Goal: Task Accomplishment & Management: Manage account settings

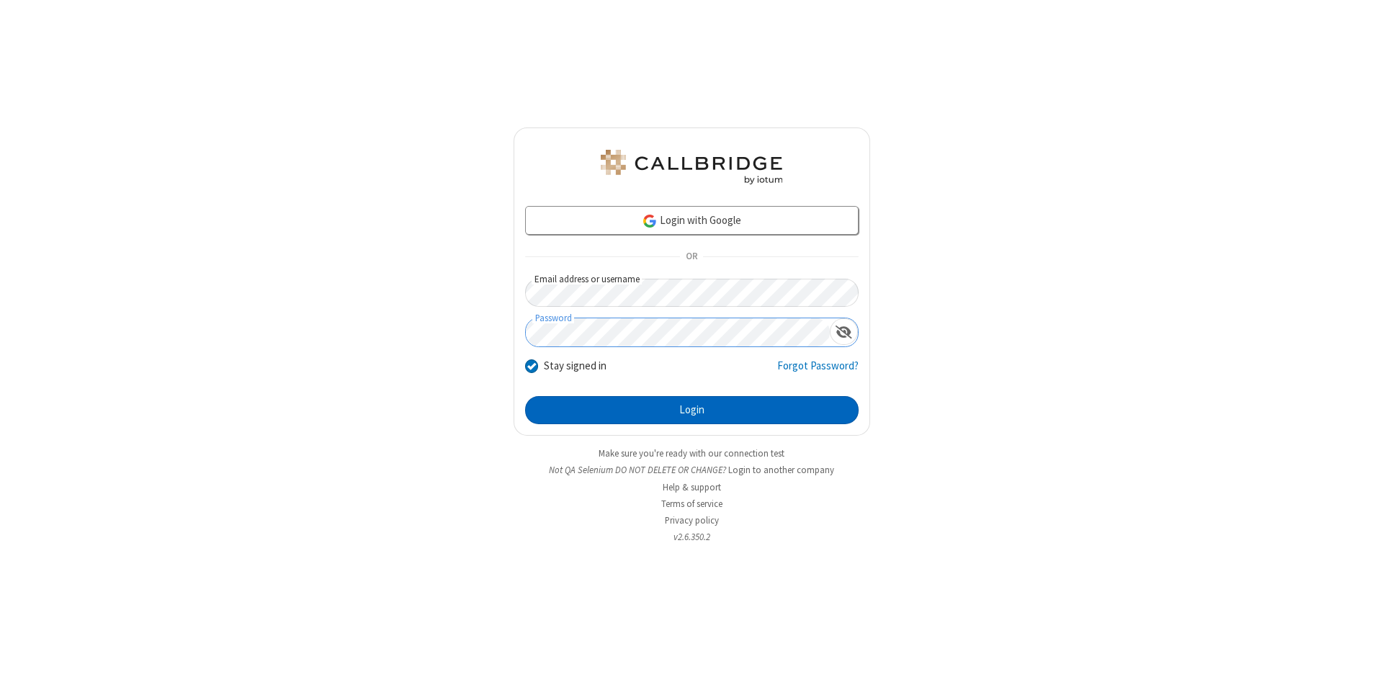
click at [692, 411] on button "Login" at bounding box center [692, 410] width 334 height 29
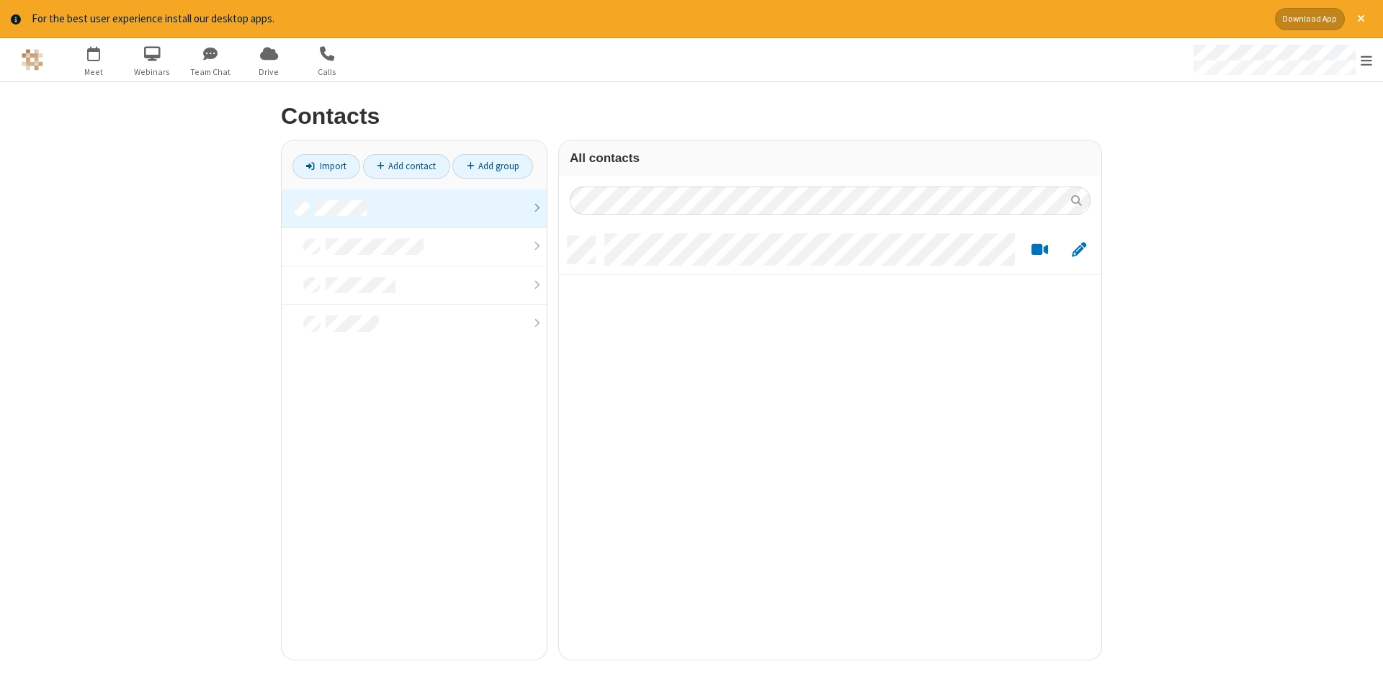
click at [414, 208] on link at bounding box center [414, 208] width 265 height 39
click at [406, 166] on link "Add contact" at bounding box center [406, 166] width 87 height 24
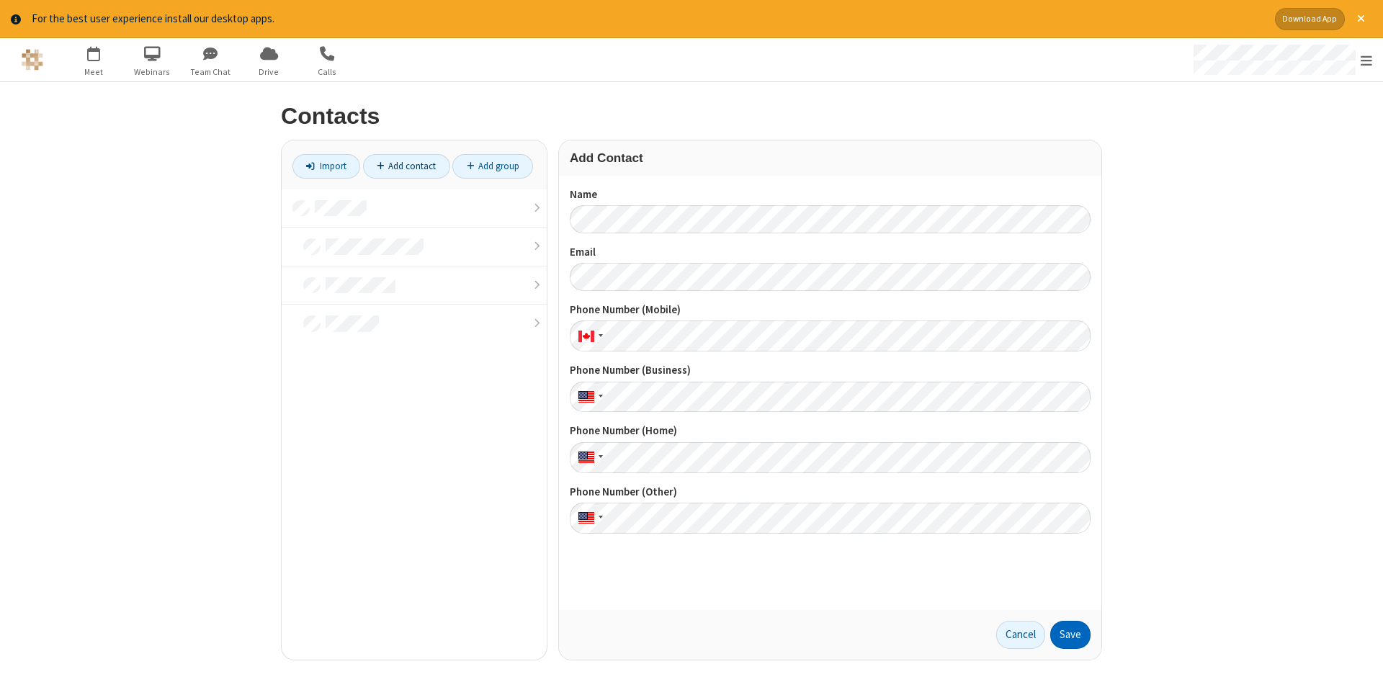
click at [1070, 635] on button "Save" at bounding box center [1070, 635] width 40 height 29
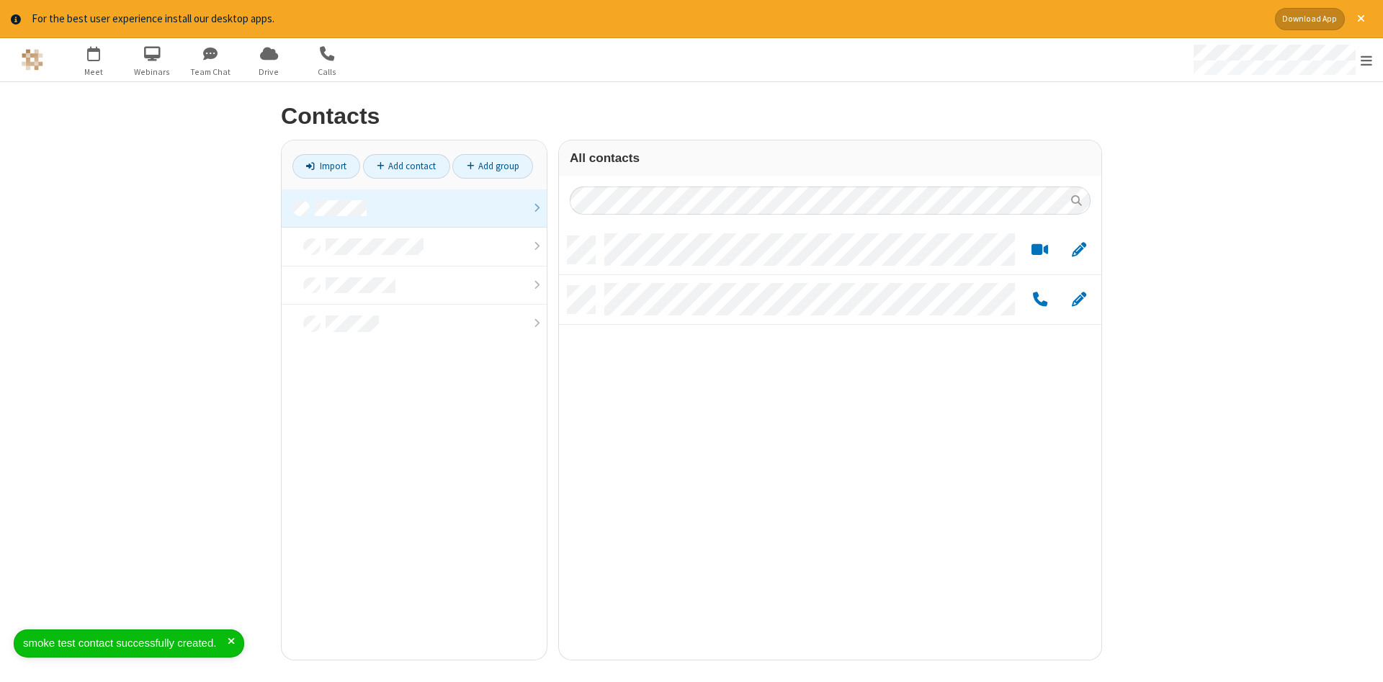
scroll to position [434, 542]
click at [406, 166] on link "Add contact" at bounding box center [406, 166] width 87 height 24
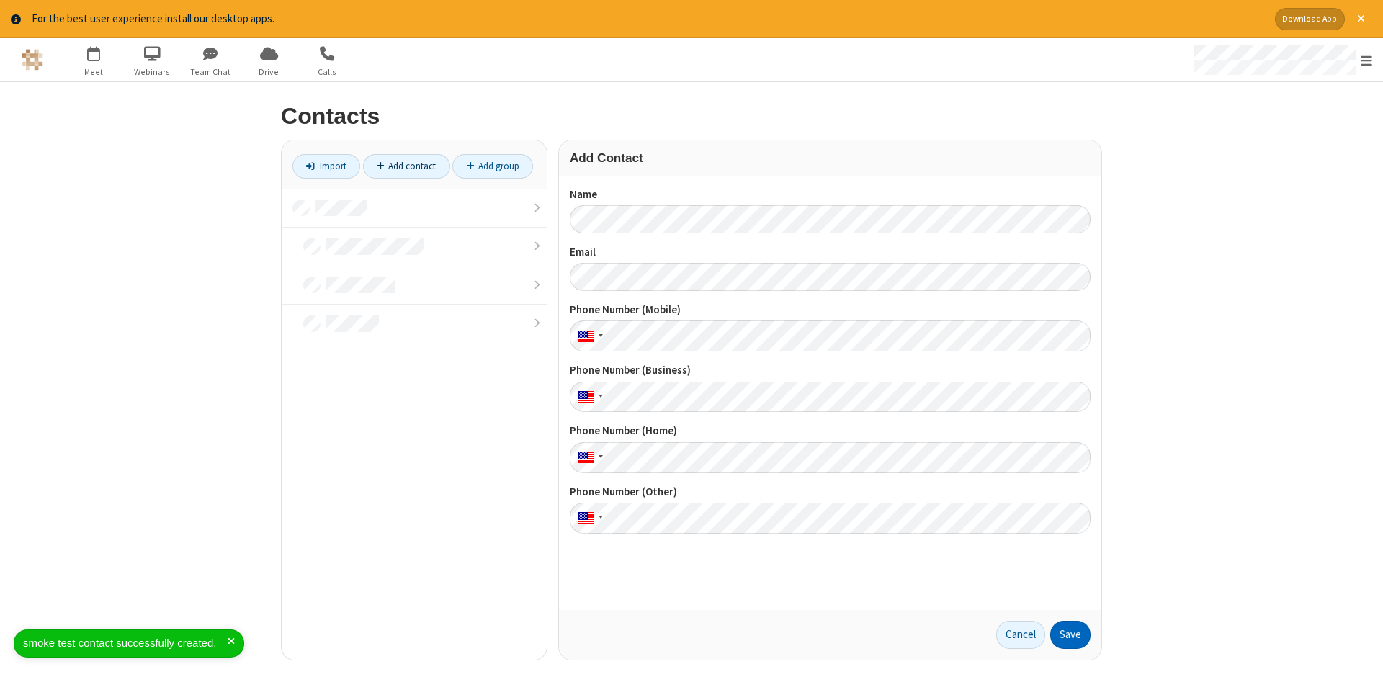
click at [1070, 635] on button "Save" at bounding box center [1070, 635] width 40 height 29
